Goal: Task Accomplishment & Management: Use online tool/utility

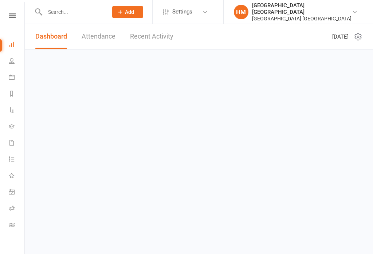
click at [9, 228] on link "Class check-in" at bounding box center [17, 226] width 16 height 16
click at [12, 222] on link "Class check-in" at bounding box center [17, 226] width 16 height 16
click at [13, 220] on link "Class check-in" at bounding box center [17, 226] width 16 height 16
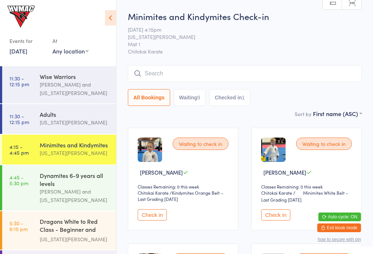
click at [195, 100] on button "Waiting 9" at bounding box center [190, 97] width 32 height 17
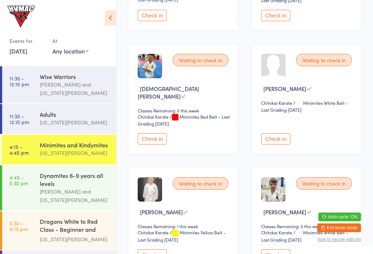
scroll to position [205, 0]
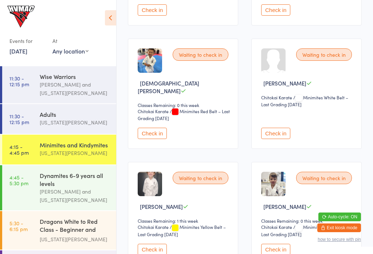
click at [73, 192] on div "[PERSON_NAME] and [US_STATE][PERSON_NAME]" at bounding box center [75, 196] width 70 height 17
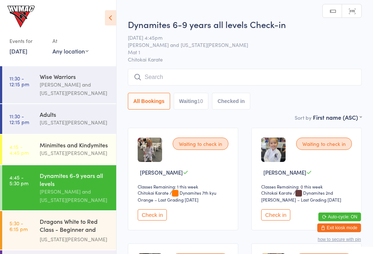
click at [136, 82] on input "search" at bounding box center [245, 77] width 234 height 17
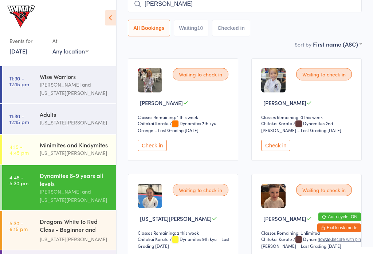
type input "[PERSON_NAME]"
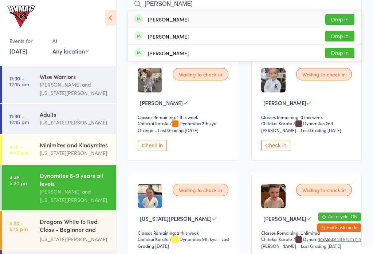
click at [345, 22] on button "Drop in" at bounding box center [340, 19] width 29 height 11
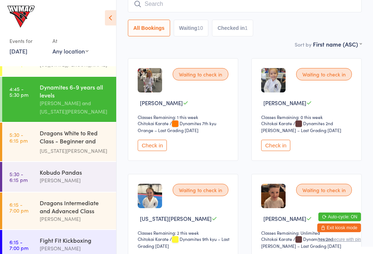
scroll to position [89, 0]
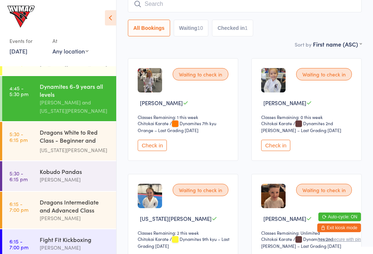
click at [45, 141] on div "Dragons White to Red Class - Beginner and Intermed..." at bounding box center [75, 137] width 70 height 18
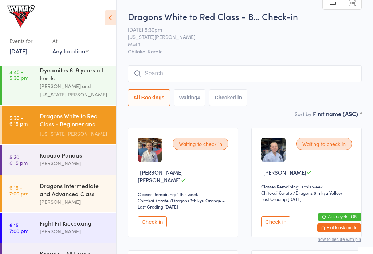
scroll to position [103, 0]
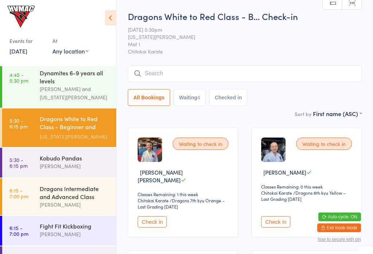
click at [155, 71] on input "search" at bounding box center [245, 73] width 234 height 17
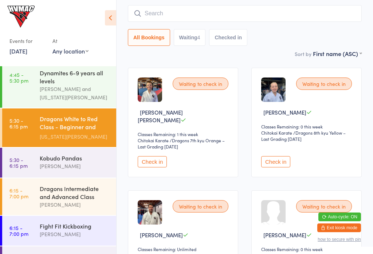
scroll to position [66, 0]
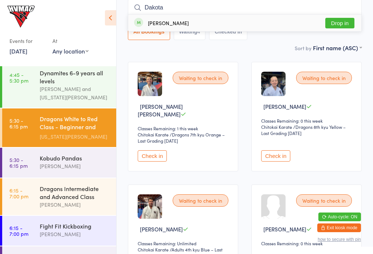
type input "Dakota"
click at [339, 20] on button "Drop in" at bounding box center [340, 23] width 29 height 11
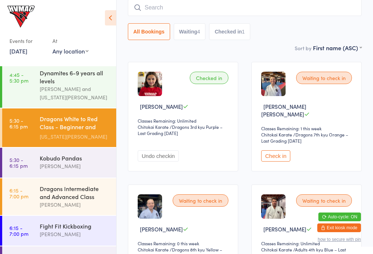
click at [28, 202] on link "6:15 - 7:00 pm Dragons Intermediate and Advanced Class [PERSON_NAME]" at bounding box center [59, 197] width 114 height 37
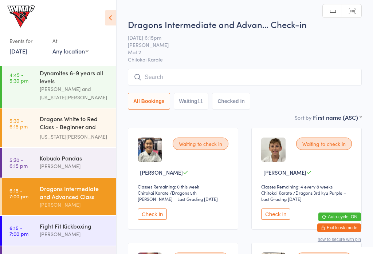
click at [39, 230] on link "6:15 - 7:00 pm Fight Fit Kickboxing [PERSON_NAME]" at bounding box center [59, 231] width 114 height 30
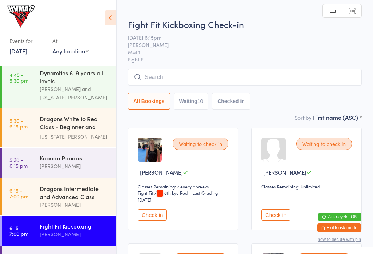
click at [145, 77] on input "search" at bounding box center [245, 77] width 234 height 17
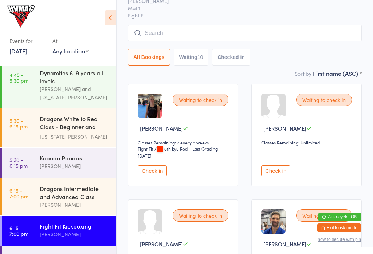
scroll to position [70, 0]
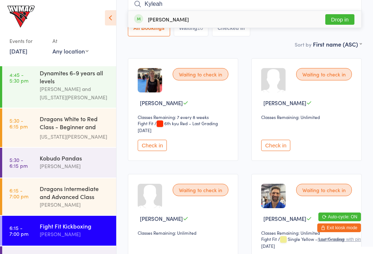
type input "Kyleah"
click at [345, 20] on button "Drop in" at bounding box center [340, 19] width 29 height 11
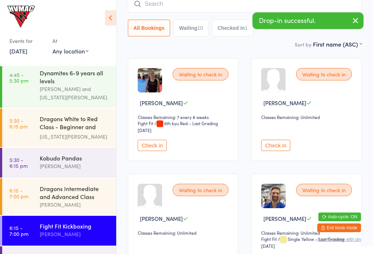
click at [219, 4] on input "search" at bounding box center [245, 4] width 234 height 17
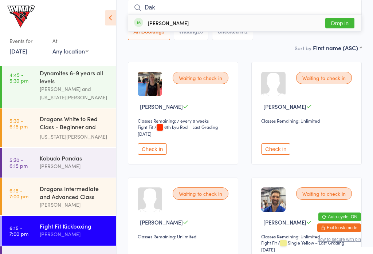
type input "Dak"
click at [346, 28] on button "Drop in" at bounding box center [340, 23] width 29 height 11
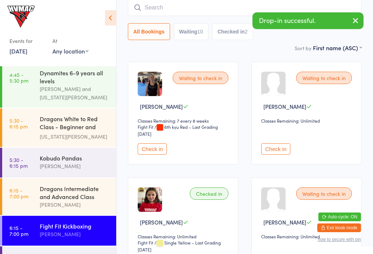
click at [27, 83] on time "4:45 - 5:30 pm" at bounding box center [18, 78] width 19 height 12
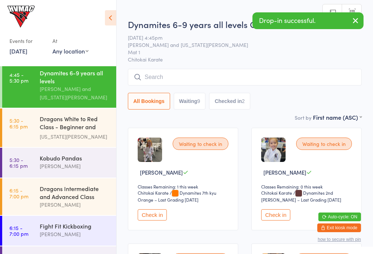
click at [105, 12] on icon at bounding box center [110, 17] width 11 height 15
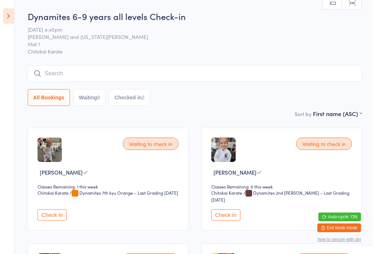
click at [4, 11] on icon at bounding box center [8, 15] width 11 height 15
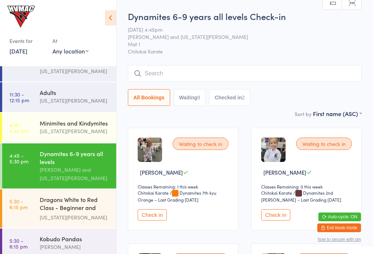
scroll to position [22, 0]
click at [37, 131] on link "4:15 - 4:45 pm Minimites and Kindymites [US_STATE][PERSON_NAME]" at bounding box center [59, 128] width 114 height 30
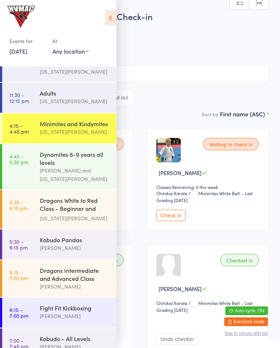
click at [94, 254] on html "You have now entered Kiosk Mode. Members will be able to check themselves in us…" at bounding box center [140, 174] width 280 height 348
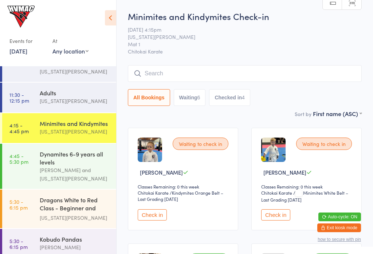
click at [153, 219] on button "Check in" at bounding box center [152, 215] width 29 height 11
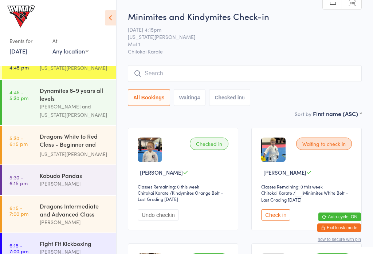
scroll to position [95, 0]
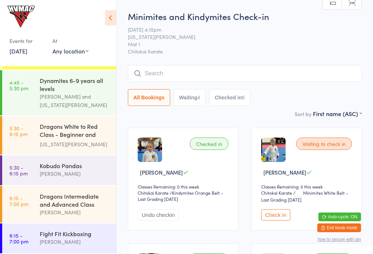
click at [46, 133] on div "Dragons White to Red Class - Beginner and Intermed..." at bounding box center [75, 132] width 70 height 18
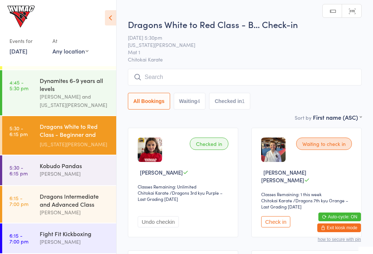
click at [45, 202] on div "Dragons Intermediate and Advanced Class" at bounding box center [75, 201] width 70 height 16
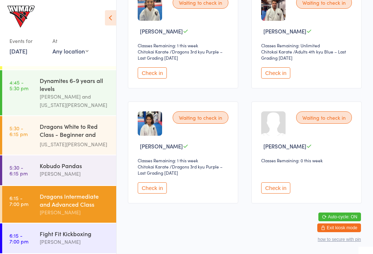
scroll to position [619, 0]
click at [41, 129] on div "Dragons White to Red Class - Beginner and Intermed..." at bounding box center [75, 132] width 70 height 18
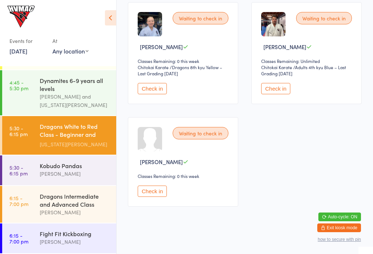
scroll to position [248, 0]
click at [42, 91] on div "Dynamites 6-9 years all levels" at bounding box center [75, 85] width 70 height 16
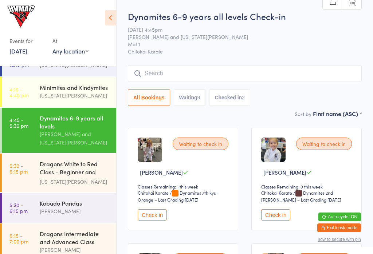
click at [40, 97] on div "[US_STATE][PERSON_NAME]" at bounding box center [75, 96] width 70 height 8
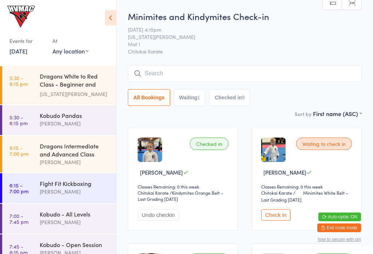
scroll to position [160, 0]
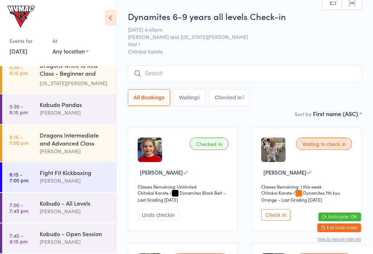
click at [41, 176] on div "Fight Fit Kickboxing" at bounding box center [75, 173] width 70 height 8
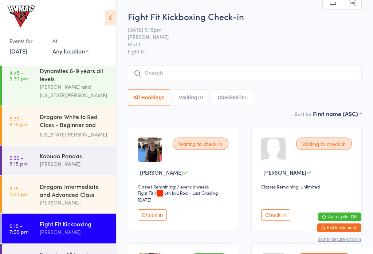
click at [48, 83] on div "Dynamites 6-9 years all levels" at bounding box center [75, 75] width 70 height 16
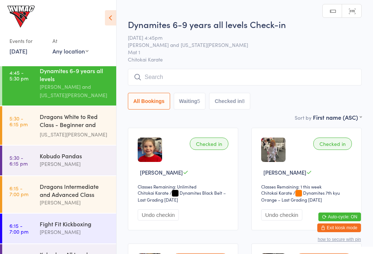
click at [55, 143] on div "Dragons White to Red Class - Beginner and Intermed... [US_STATE][PERSON_NAME]" at bounding box center [78, 125] width 77 height 39
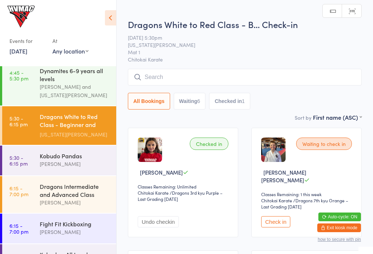
click at [52, 164] on div "[PERSON_NAME]" at bounding box center [75, 164] width 70 height 8
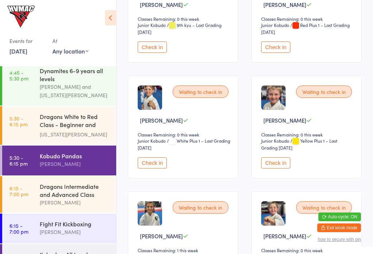
scroll to position [171, 0]
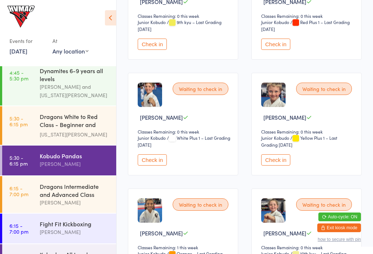
click at [158, 166] on button "Check in" at bounding box center [152, 160] width 29 height 11
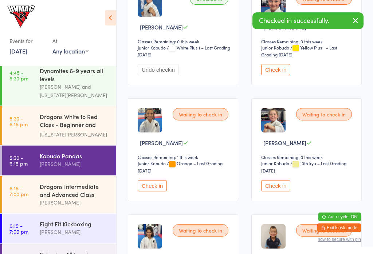
scroll to position [264, 0]
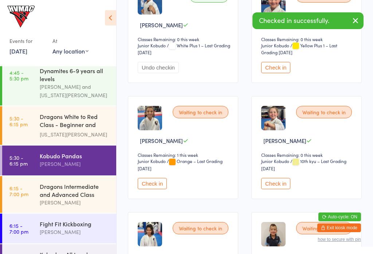
click at [279, 190] on button "Check in" at bounding box center [275, 183] width 29 height 11
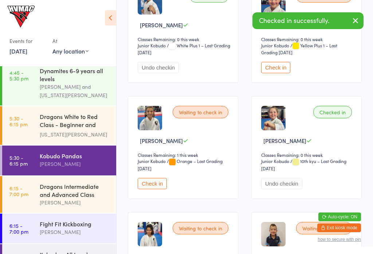
click at [26, 71] on time "4:45 - 5:30 pm" at bounding box center [18, 76] width 19 height 12
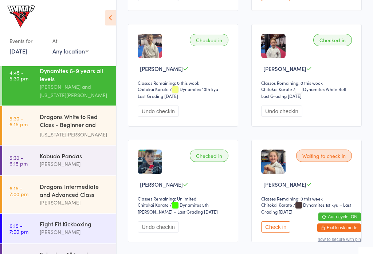
scroll to position [468, 0]
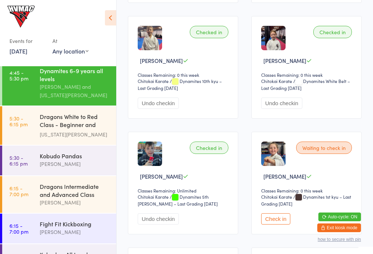
click at [272, 225] on button "Check in" at bounding box center [275, 219] width 29 height 11
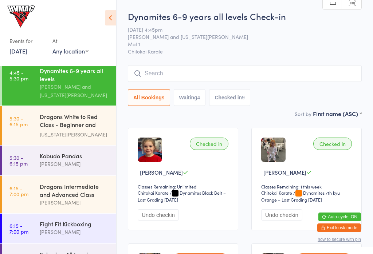
scroll to position [-1, 0]
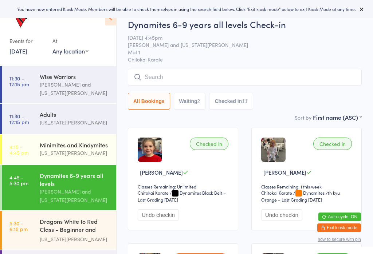
click at [192, 110] on button "Waiting 2" at bounding box center [190, 101] width 32 height 17
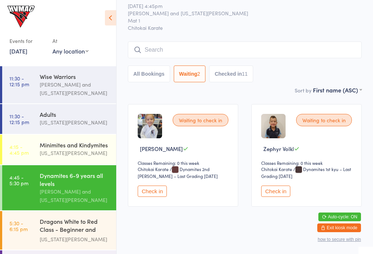
scroll to position [23, 0]
click at [143, 198] on button "Check in" at bounding box center [152, 191] width 29 height 11
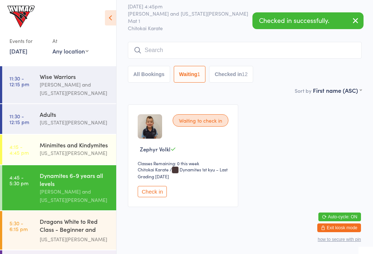
click at [153, 198] on button "Check in" at bounding box center [152, 191] width 29 height 11
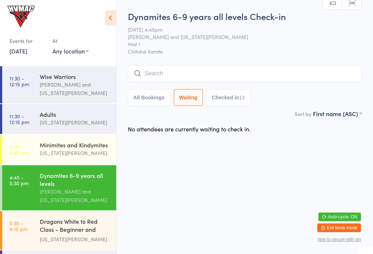
click at [232, 100] on button "Checked in 13" at bounding box center [229, 97] width 44 height 17
